Goal: Information Seeking & Learning: Find specific fact

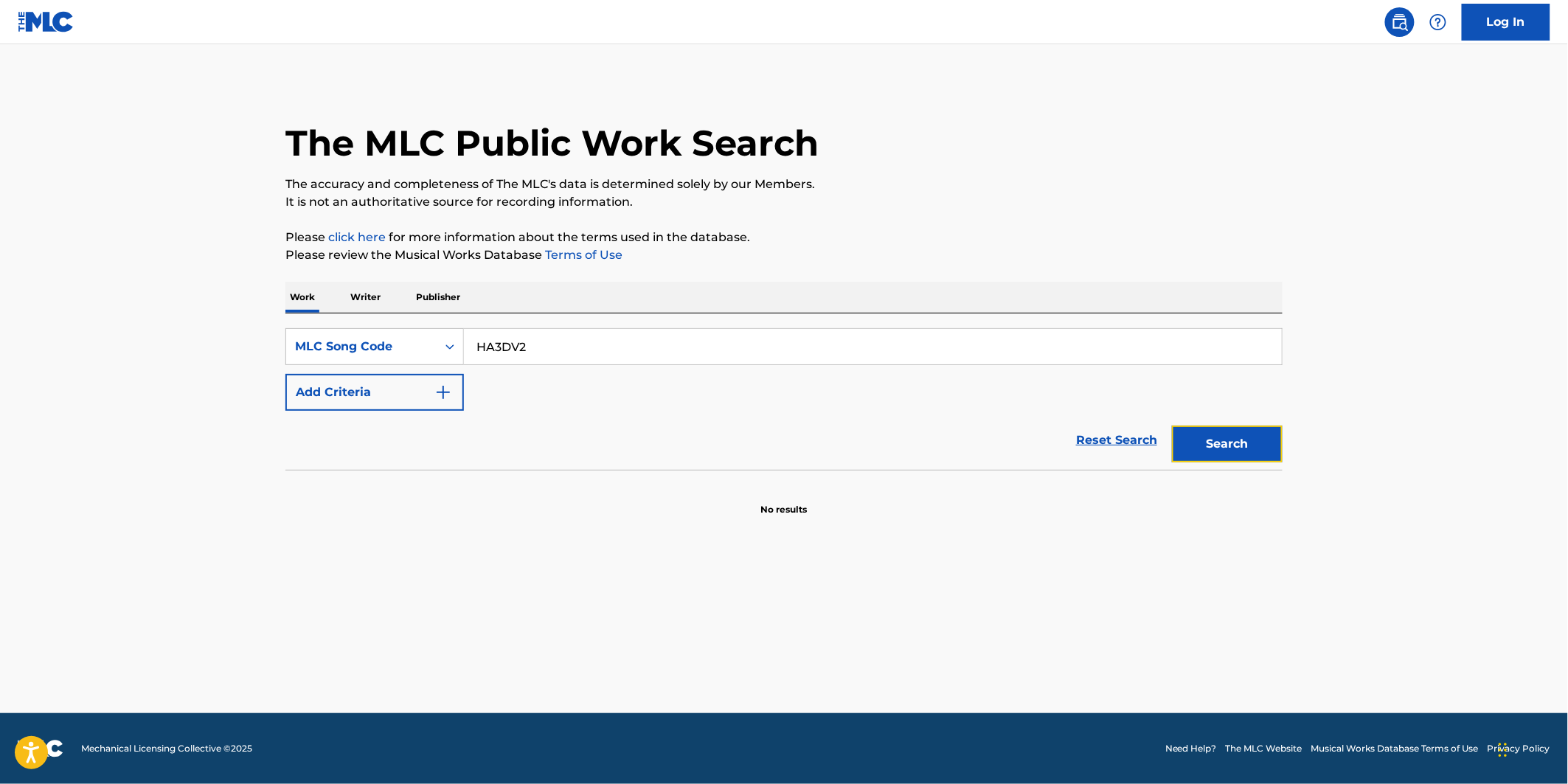
click at [1216, 438] on button "Search" at bounding box center [1227, 444] width 110 height 37
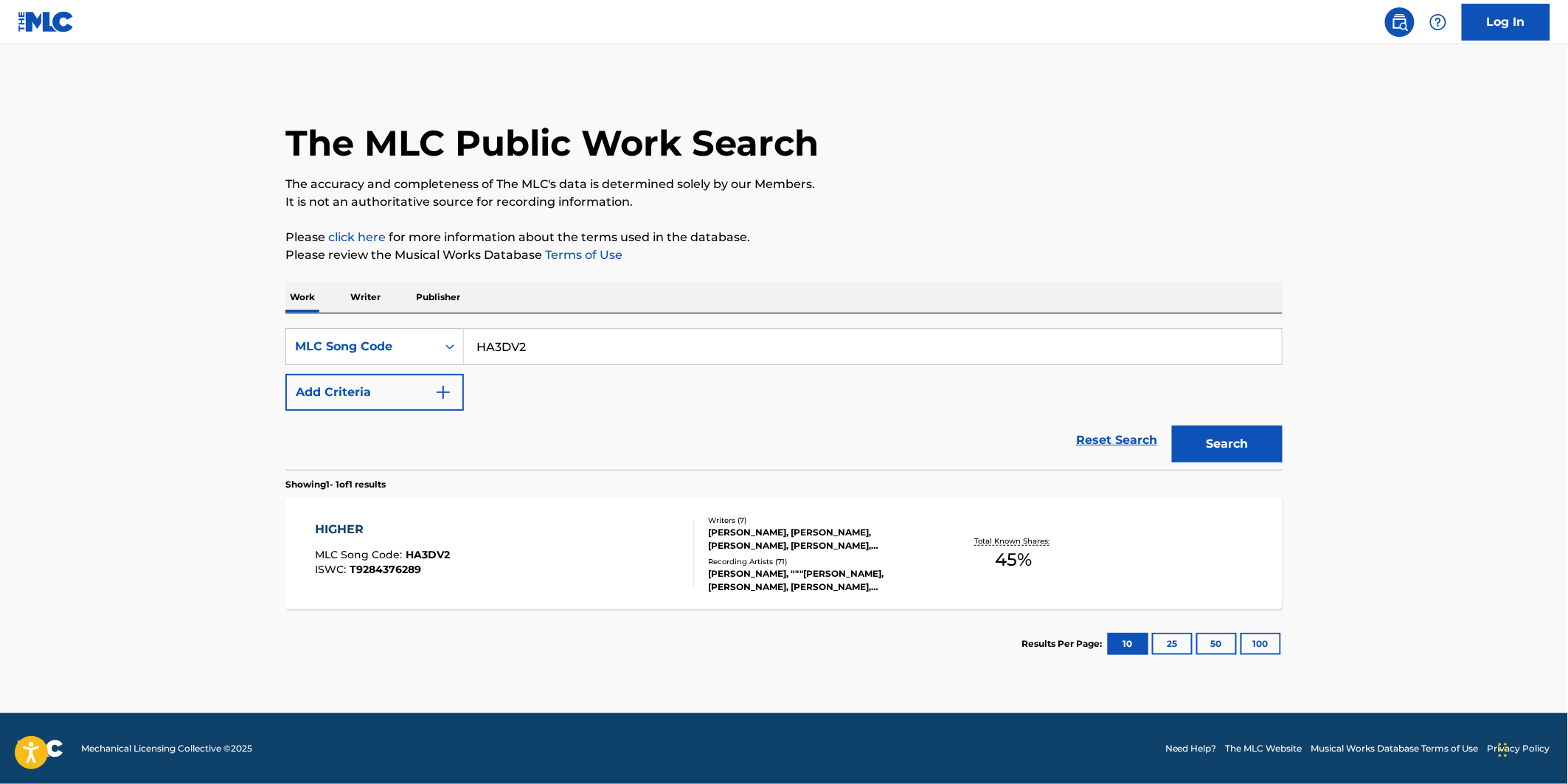
click at [470, 554] on div "HIGHER MLC Song Code : HA3DV2 ISWC : T9284376289" at bounding box center [505, 553] width 379 height 66
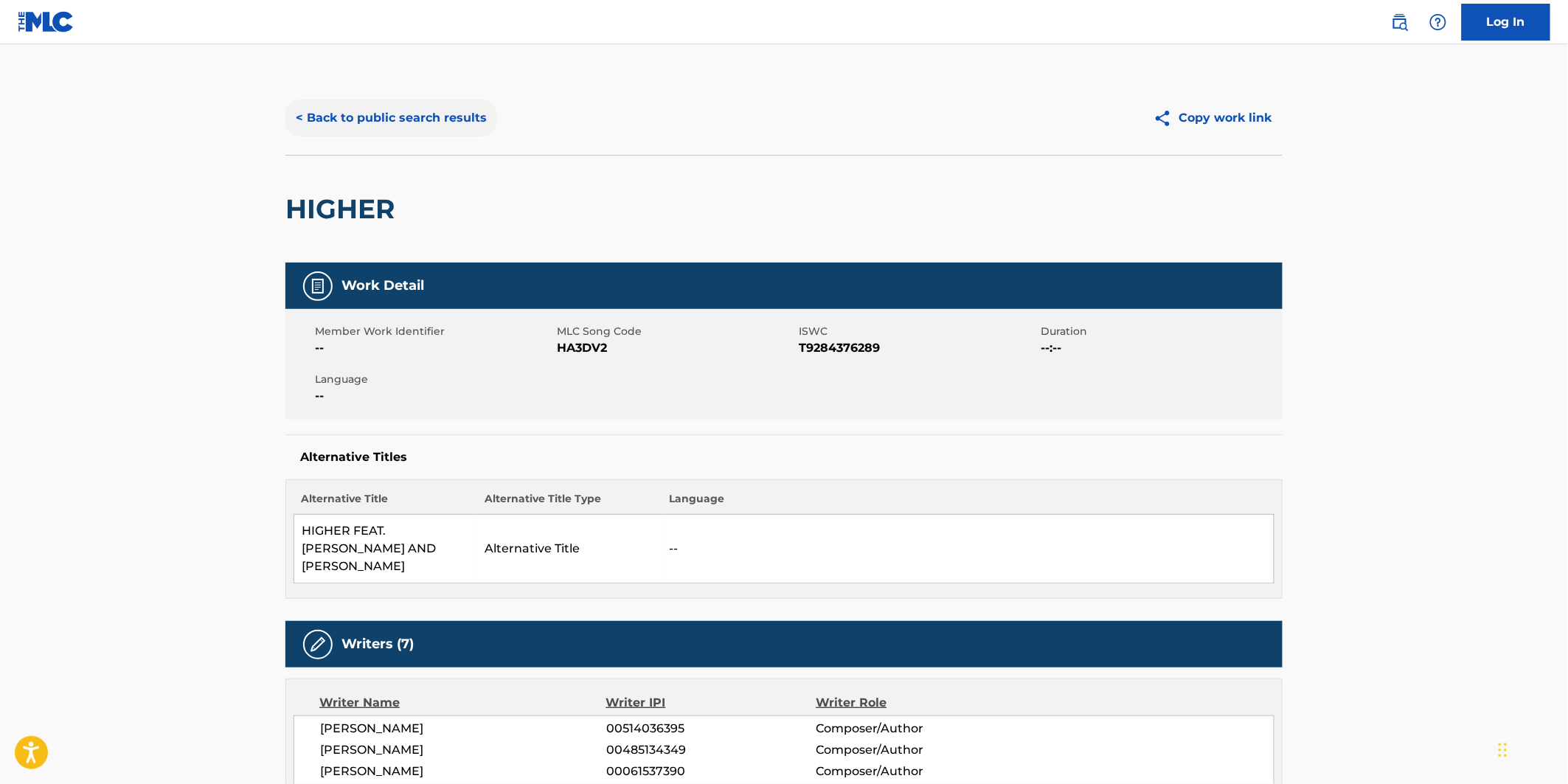
click at [362, 126] on button "< Back to public search results" at bounding box center [391, 118] width 212 height 37
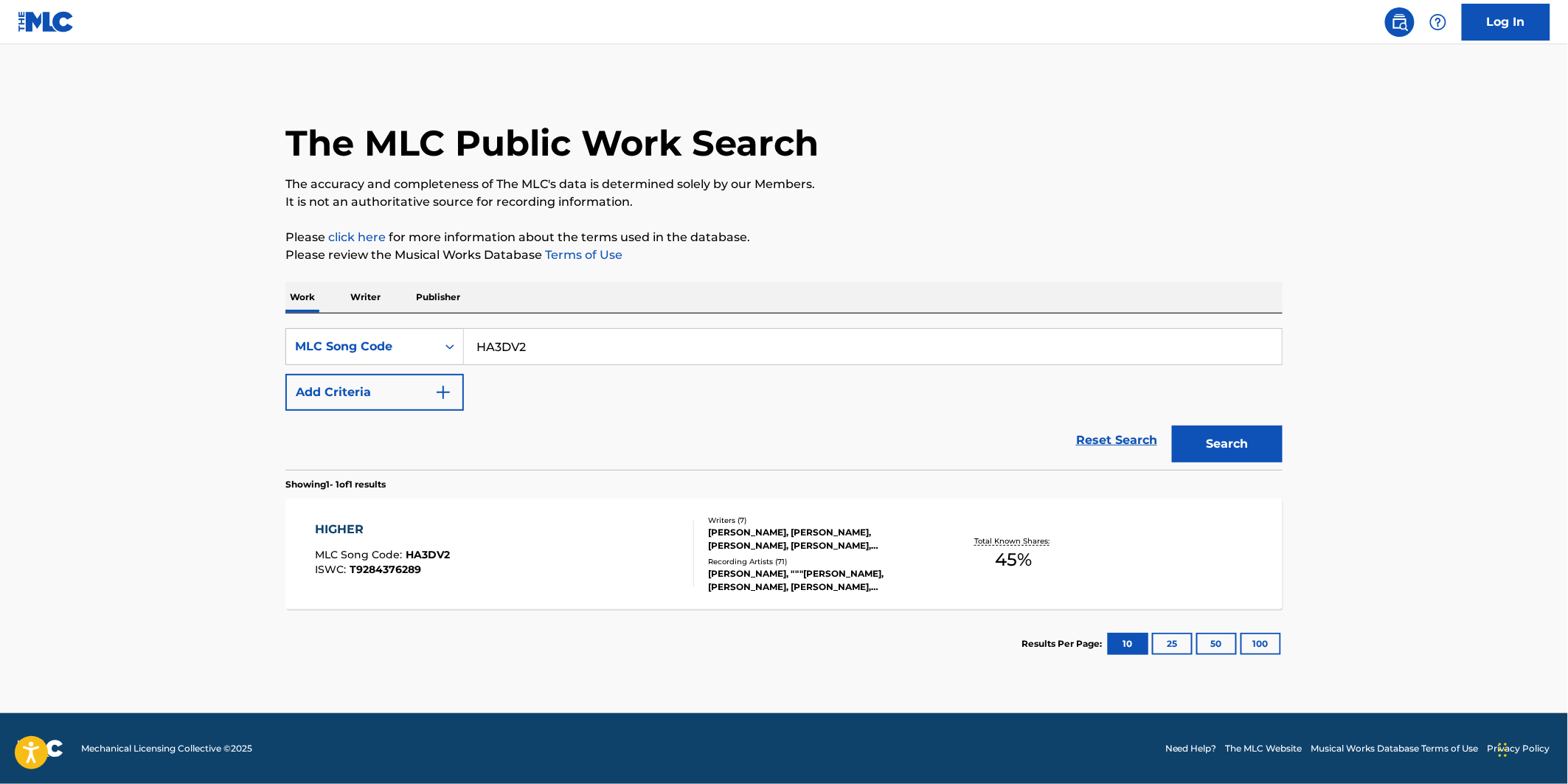
click at [407, 572] on span "T9284376289" at bounding box center [387, 570] width 72 height 13
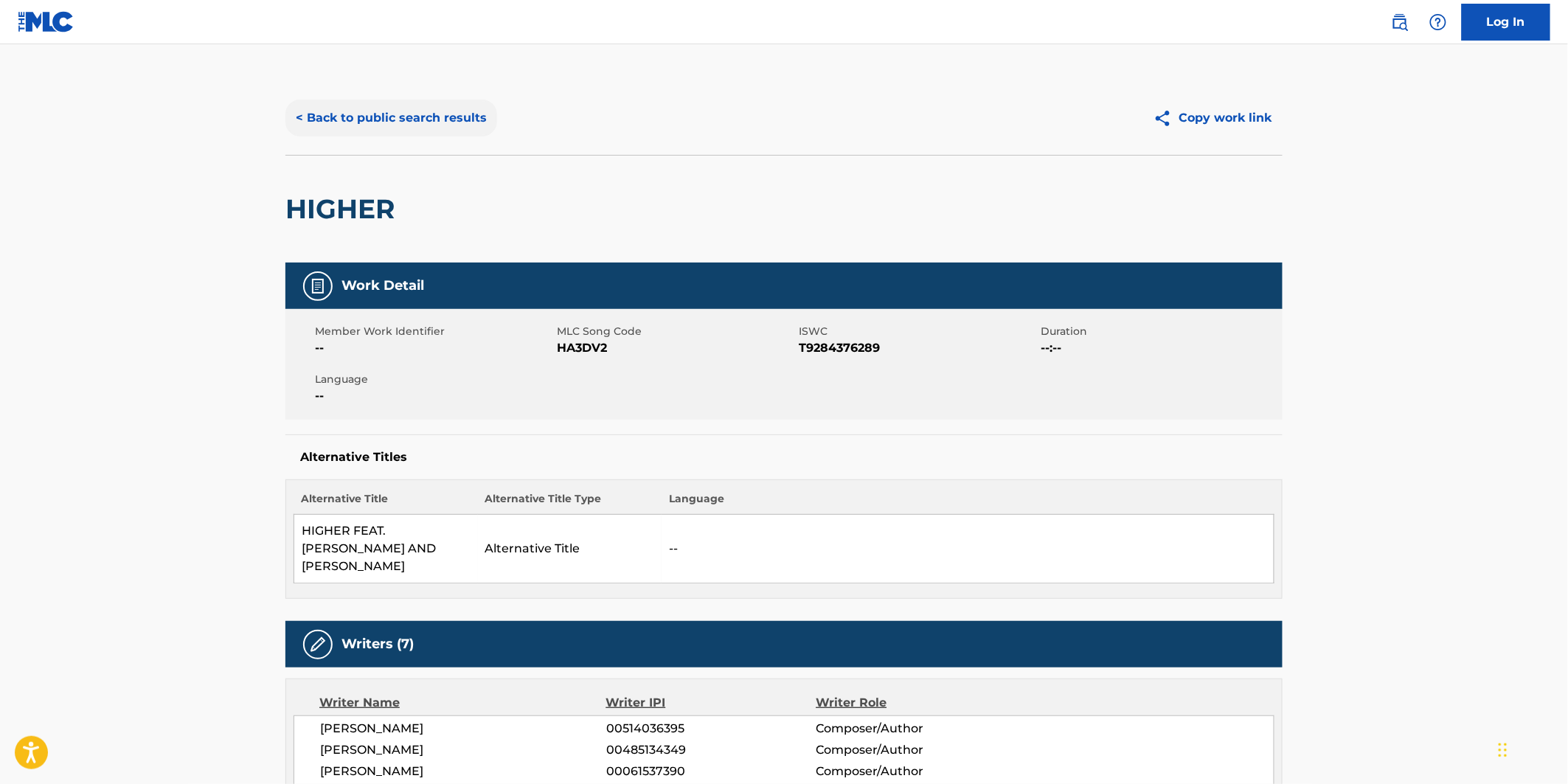
click at [433, 128] on button "< Back to public search results" at bounding box center [391, 118] width 212 height 37
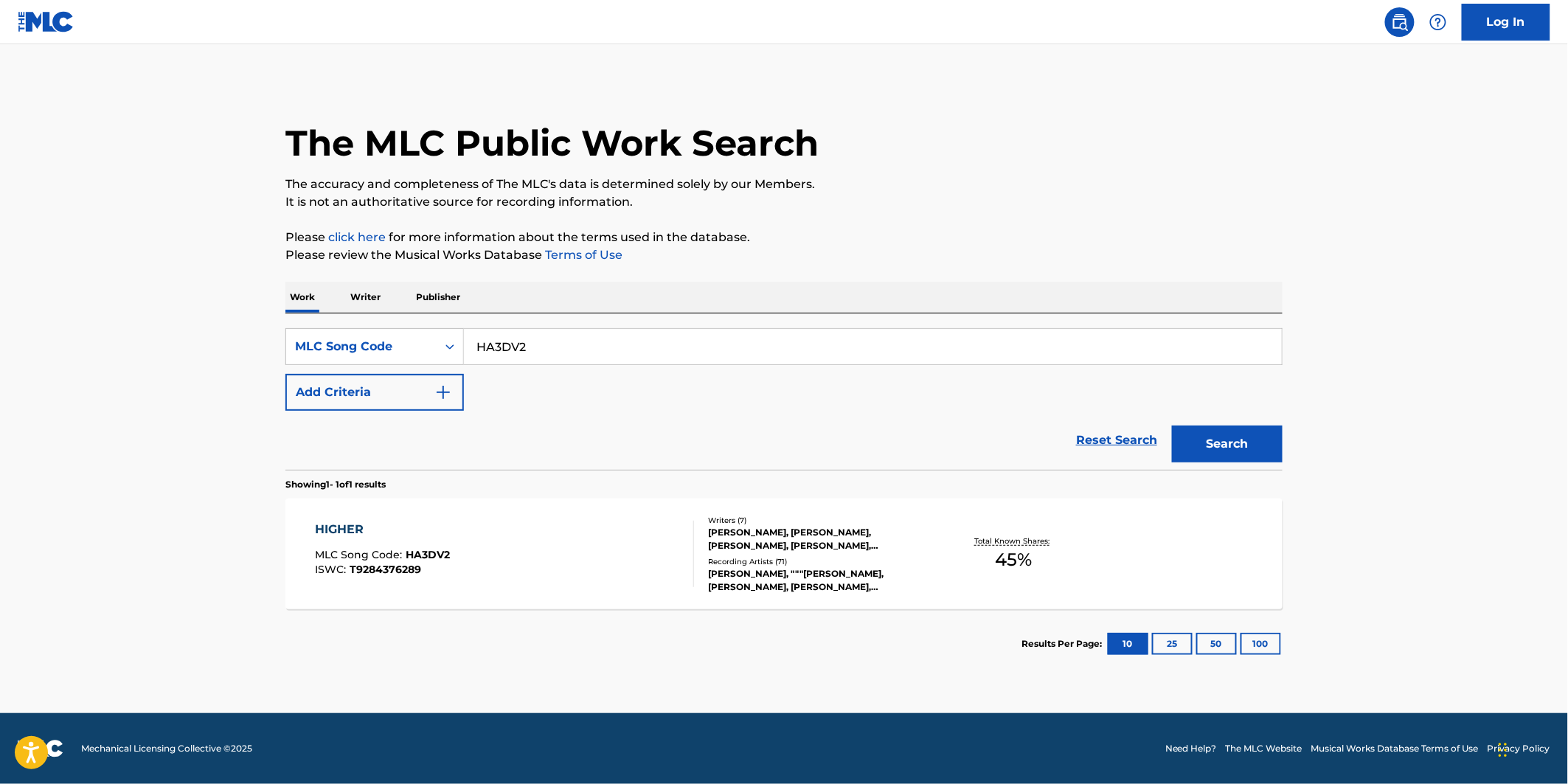
click at [535, 452] on div "Reset Search Search" at bounding box center [784, 440] width 997 height 59
click at [252, 129] on main "The MLC Public Work Search The accuracy and completeness of The MLC's data is d…" at bounding box center [784, 379] width 1568 height 669
